Goal: Task Accomplishment & Management: Use online tool/utility

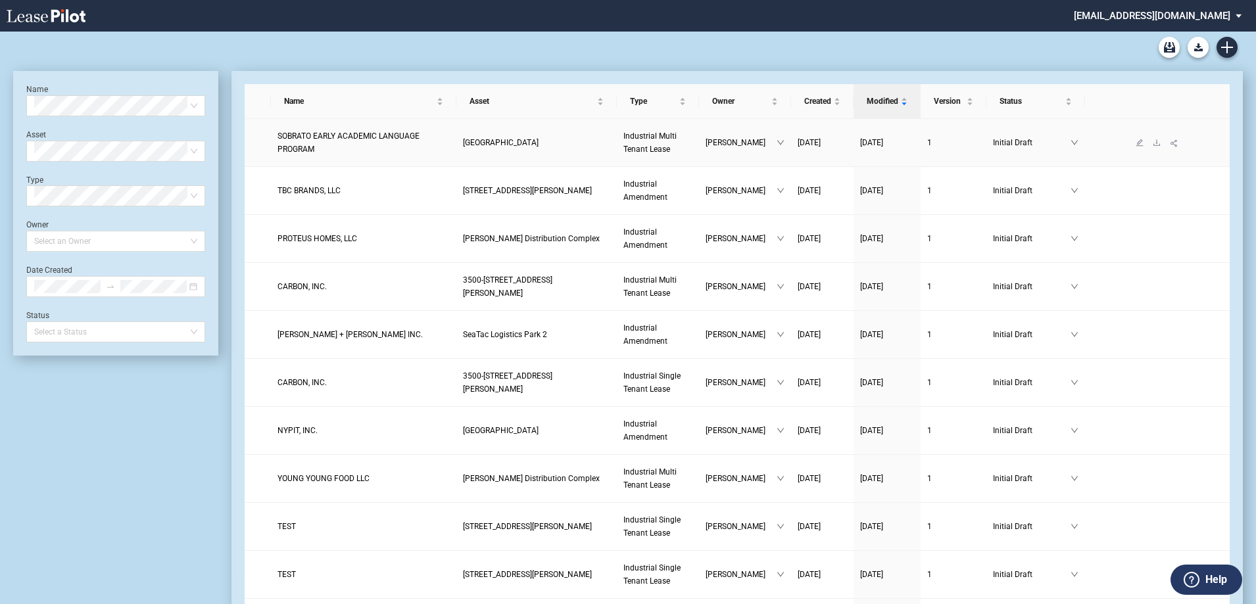
click at [374, 144] on span "SOBRATO EARLY ACADEMIC LANGUAGE PROGRAM" at bounding box center [348, 142] width 142 height 22
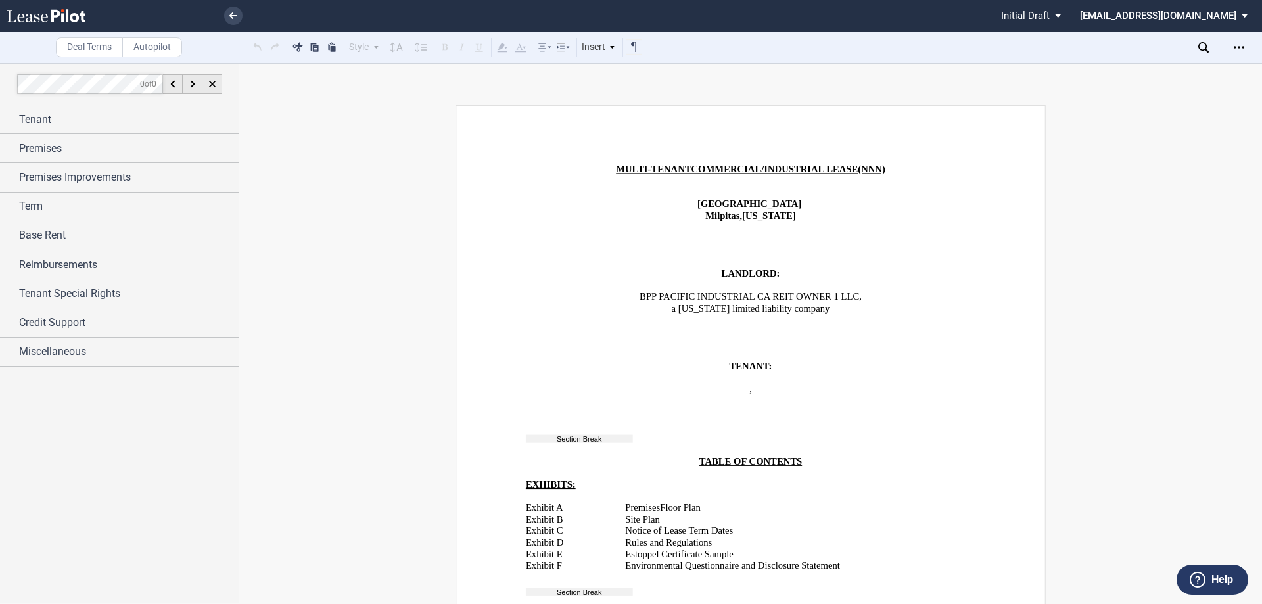
scroll to position [526, 0]
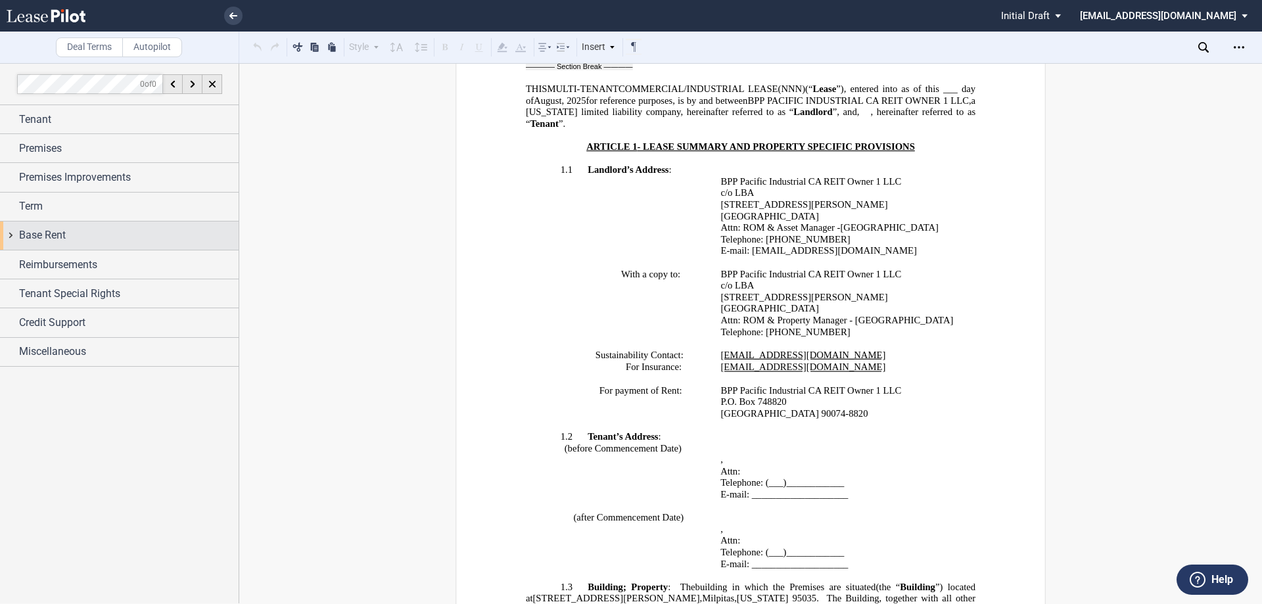
click at [55, 226] on div "Base Rent" at bounding box center [119, 236] width 239 height 28
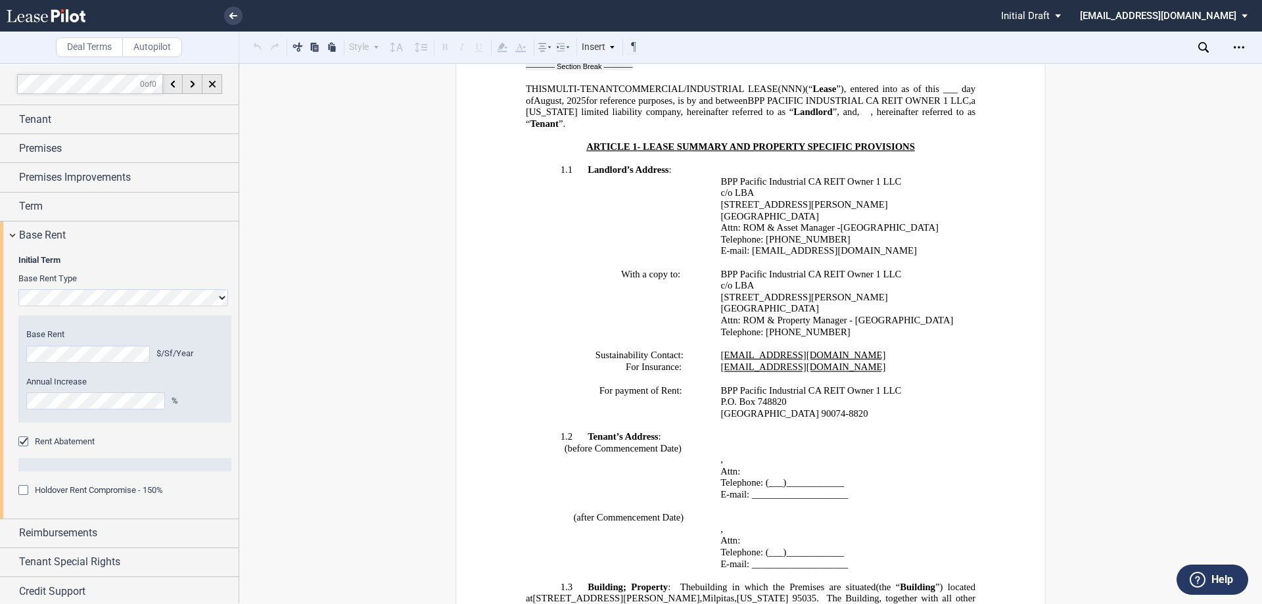
click at [62, 440] on span "Rent Abatement" at bounding box center [65, 442] width 60 height 10
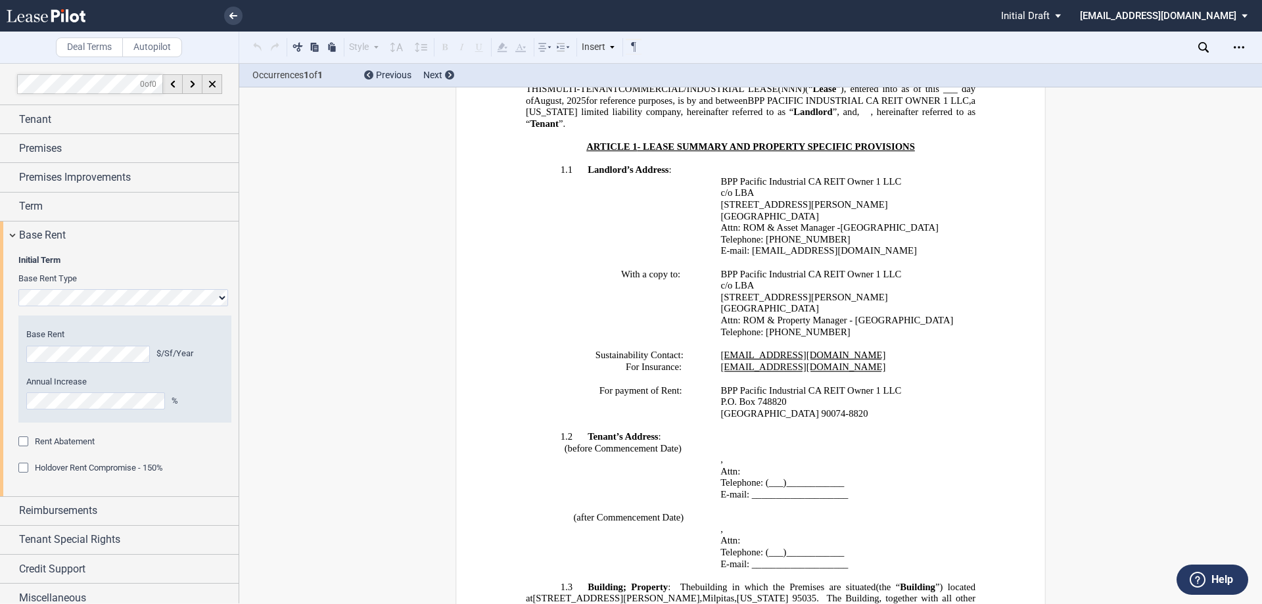
click at [62, 440] on span "Rent Abatement" at bounding box center [65, 442] width 60 height 10
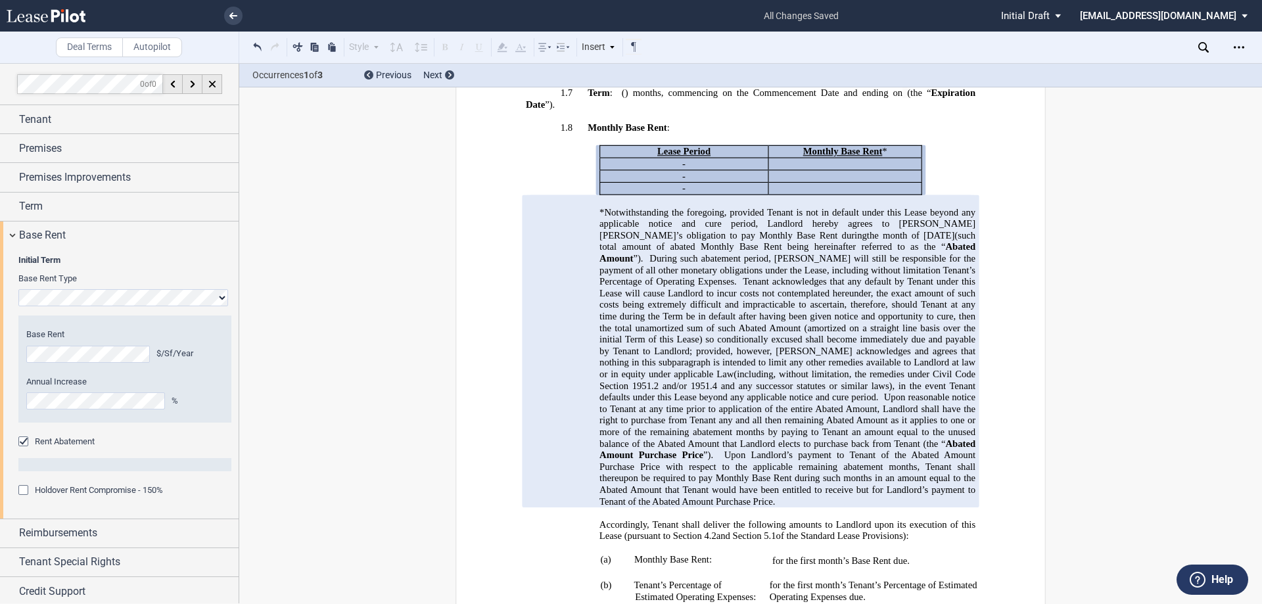
scroll to position [1290, 0]
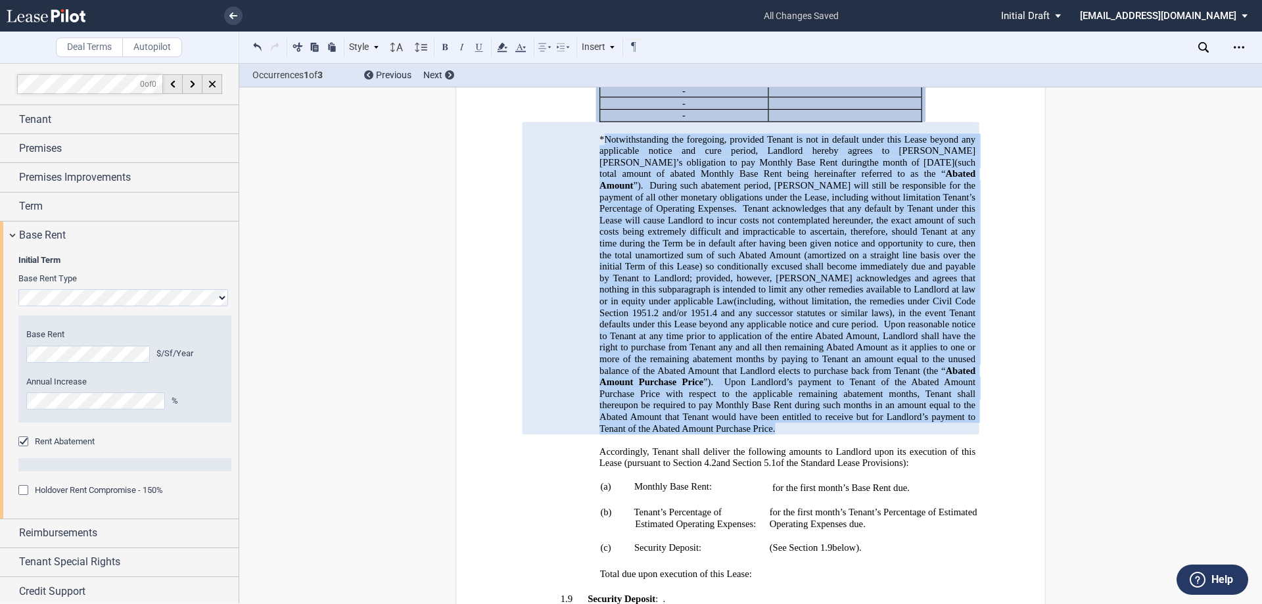
drag, startPoint x: 600, startPoint y: 140, endPoint x: 655, endPoint y: 429, distance: 293.8
click at [655, 429] on p "*Notwithstanding the foregoing, provided Tenant is not in default under this Le…" at bounding box center [788, 283] width 376 height 301
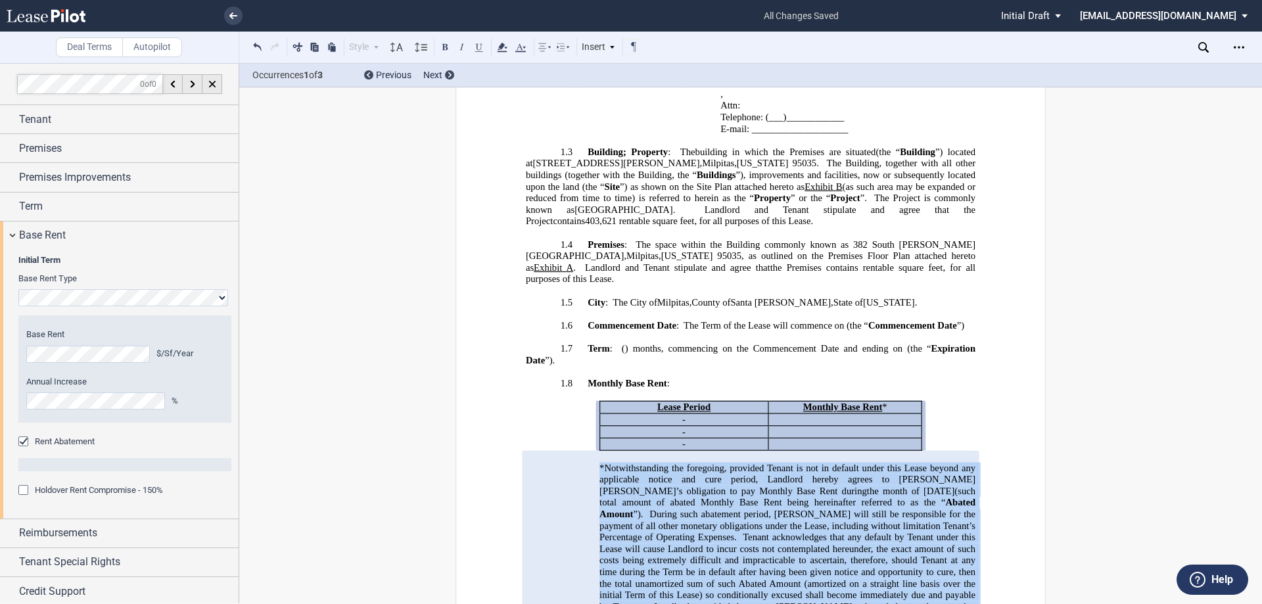
scroll to position [764, 0]
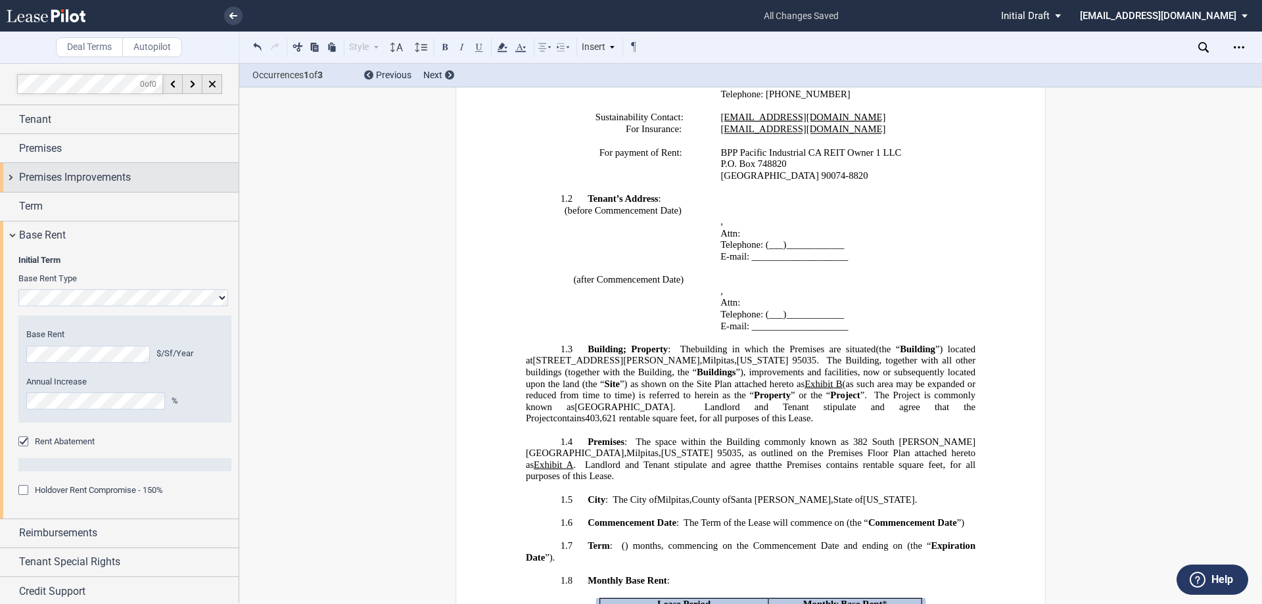
click at [78, 176] on span "Premises Improvements" at bounding box center [75, 178] width 112 height 16
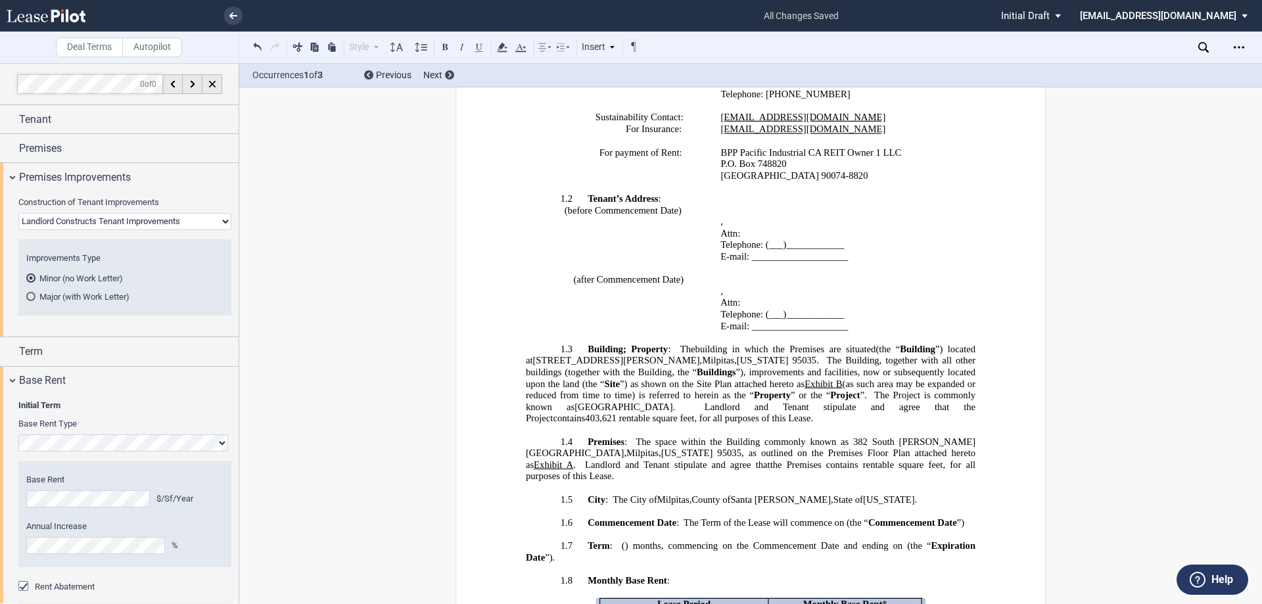
click at [64, 217] on select "Landlord Constructs Tenant Improvements Tenant Constructs Tenant Improvements "…" at bounding box center [124, 221] width 213 height 17
click at [64, 223] on select "Landlord Constructs Tenant Improvements Tenant Constructs Tenant Improvements "…" at bounding box center [124, 221] width 213 height 17
click at [66, 224] on select "Landlord Constructs Tenant Improvements Tenant Constructs Tenant Improvements "…" at bounding box center [124, 221] width 213 height 17
select select "tenant"
click at [18, 213] on select "Landlord Constructs Tenant Improvements Tenant Constructs Tenant Improvements "…" at bounding box center [124, 221] width 213 height 17
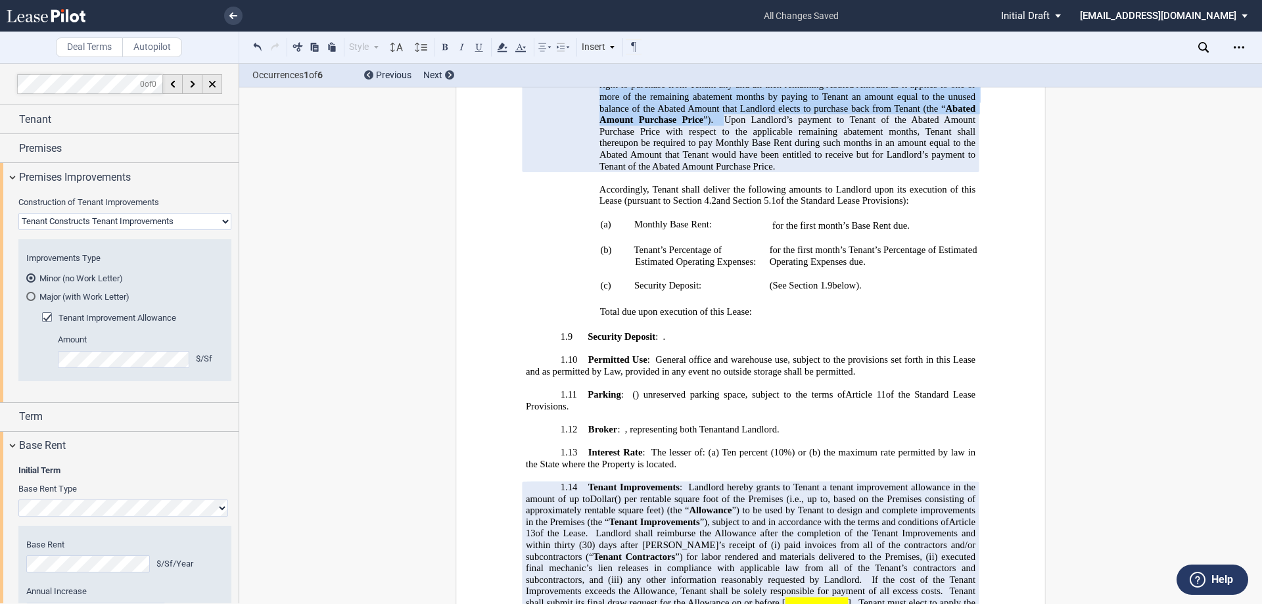
scroll to position [1711, 0]
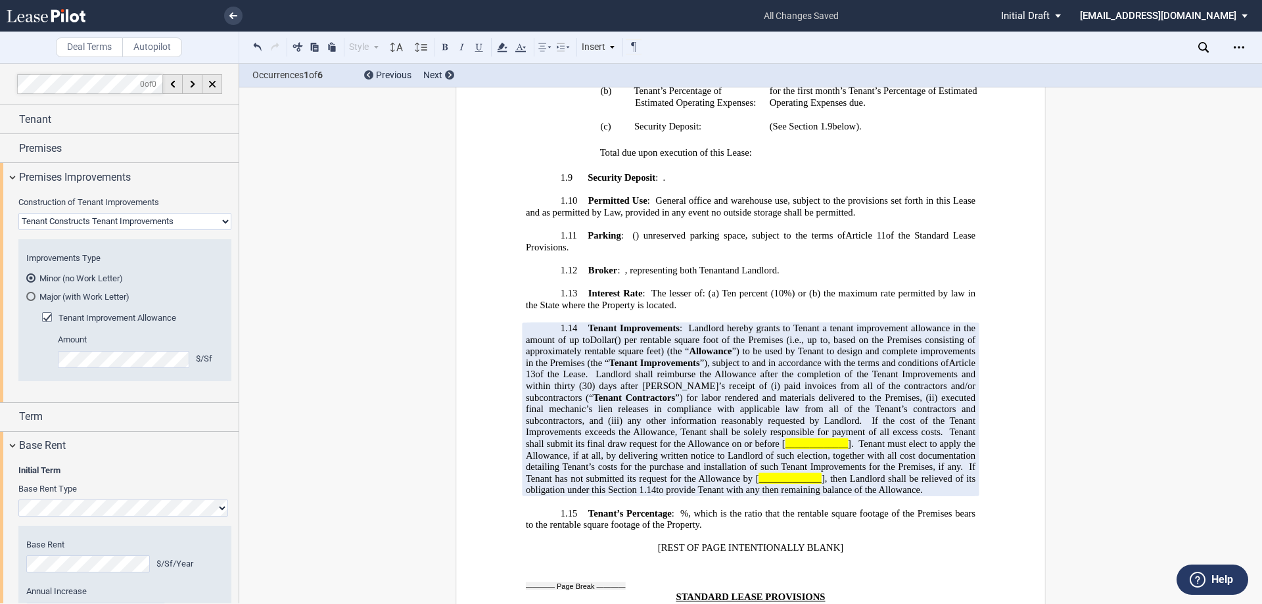
drag, startPoint x: 596, startPoint y: 505, endPoint x: 680, endPoint y: 326, distance: 197.6
click at [680, 326] on p "1.14 Tenant Improvements : Landlord hereby grants to Tenant a tenant improvemen…" at bounding box center [751, 410] width 450 height 174
click at [684, 329] on span at bounding box center [685, 328] width 6 height 11
drag, startPoint x: 686, startPoint y: 328, endPoint x: 569, endPoint y: 502, distance: 209.9
click at [569, 496] on p "1.14 Tenant Improvements : Landlord hereby grants to Tenant a tenant improvemen…" at bounding box center [751, 410] width 450 height 174
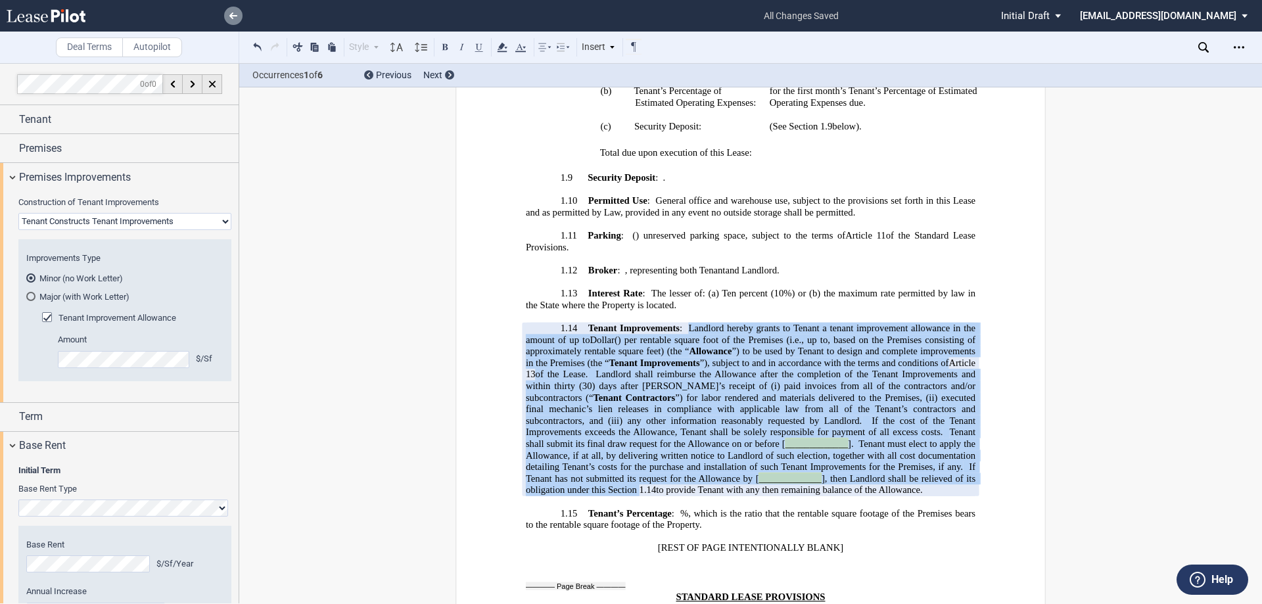
click at [233, 14] on icon at bounding box center [233, 15] width 8 height 7
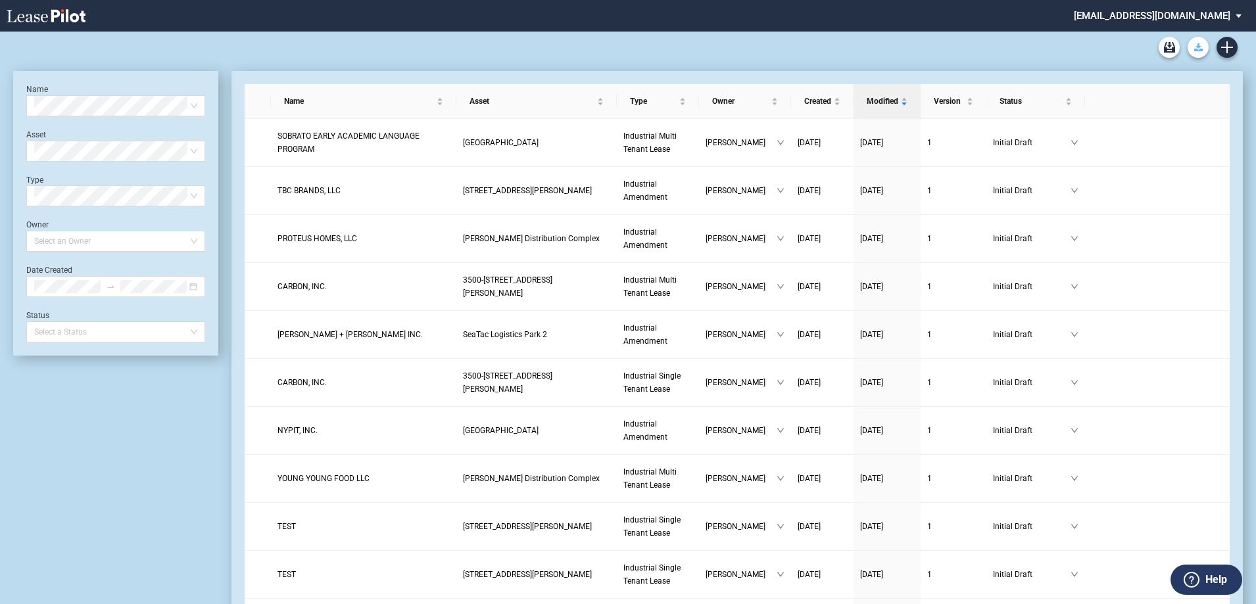
click at [1200, 43] on button "Download Blank Form" at bounding box center [1197, 47] width 21 height 21
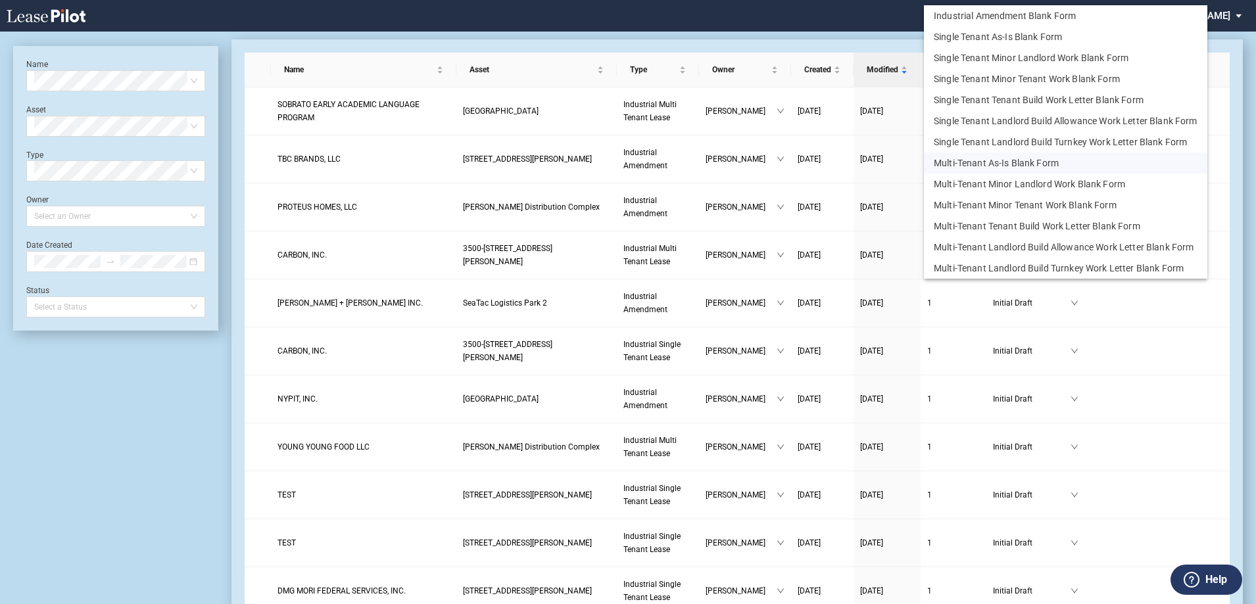
click at [1004, 164] on button "Multi-Tenant As-Is Blank Form" at bounding box center [1065, 163] width 283 height 21
